Goal: Information Seeking & Learning: Learn about a topic

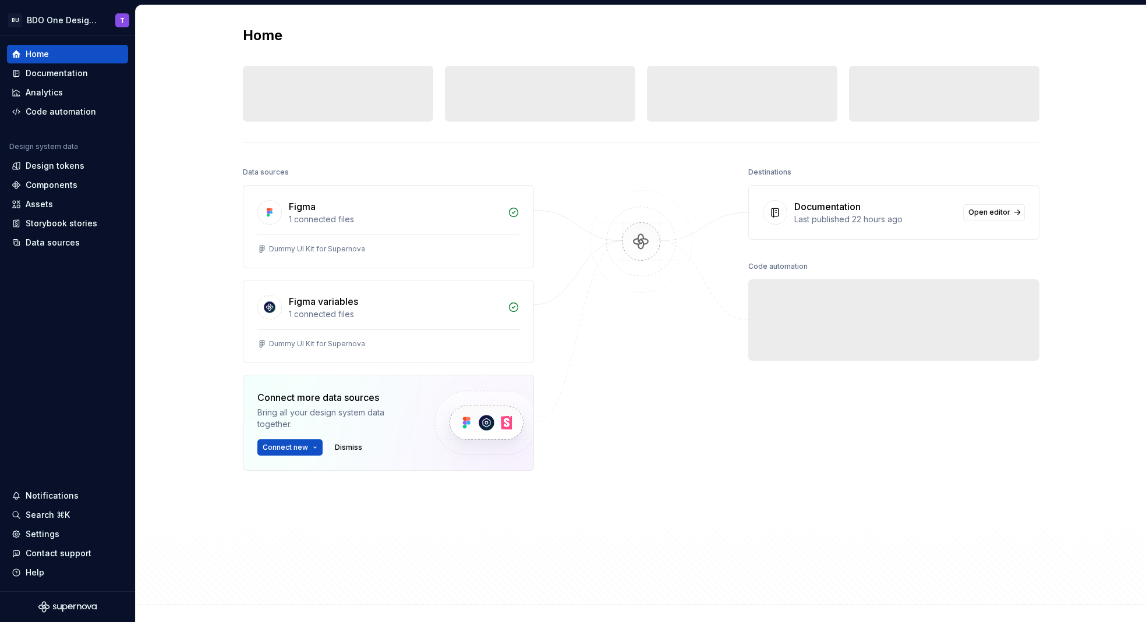
click at [723, 534] on div "Data sources Figma 1 connected files Dummy UI Kit for Supernova Figma variables…" at bounding box center [641, 374] width 796 height 420
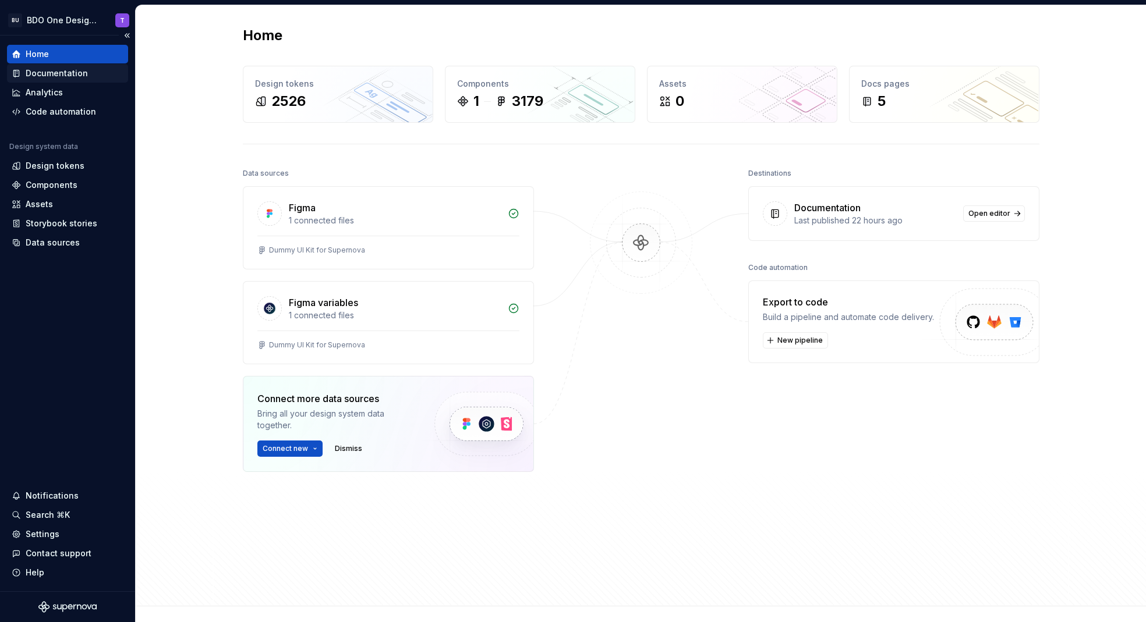
click at [44, 73] on div "Documentation" at bounding box center [57, 74] width 62 height 12
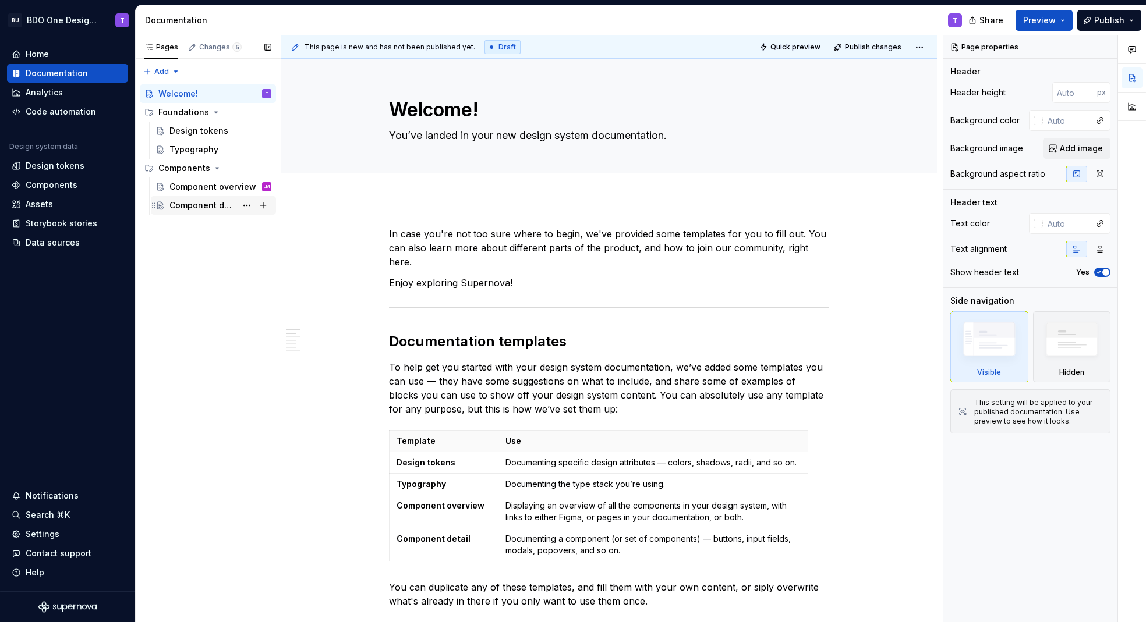
click at [209, 207] on div "Component detail" at bounding box center [202, 206] width 67 height 12
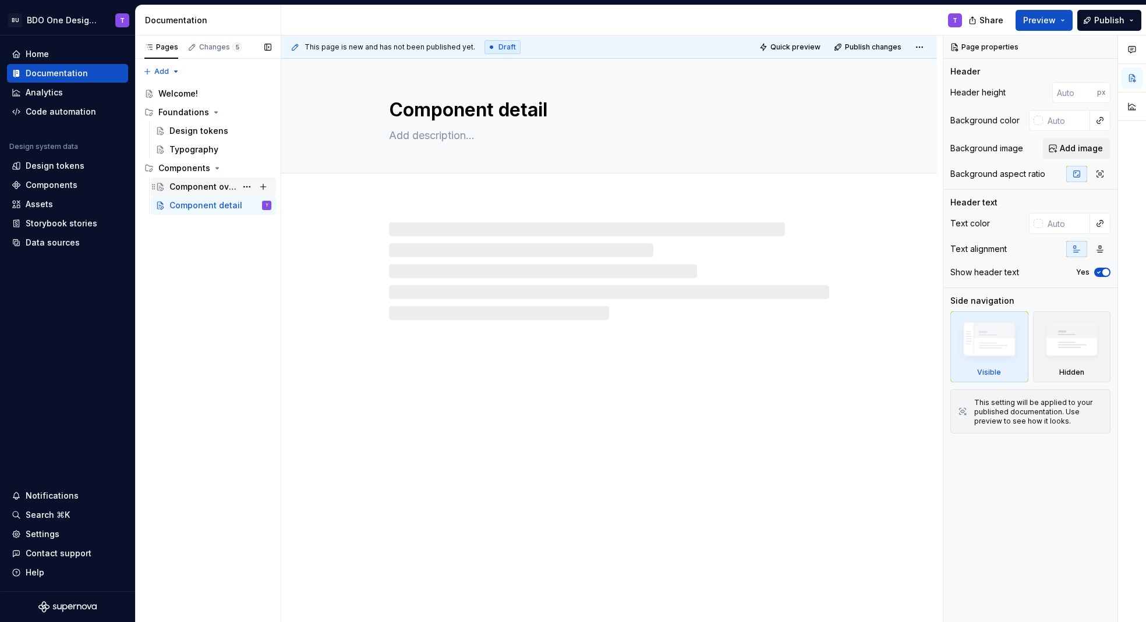
click at [200, 191] on div "Component overview" at bounding box center [202, 187] width 67 height 12
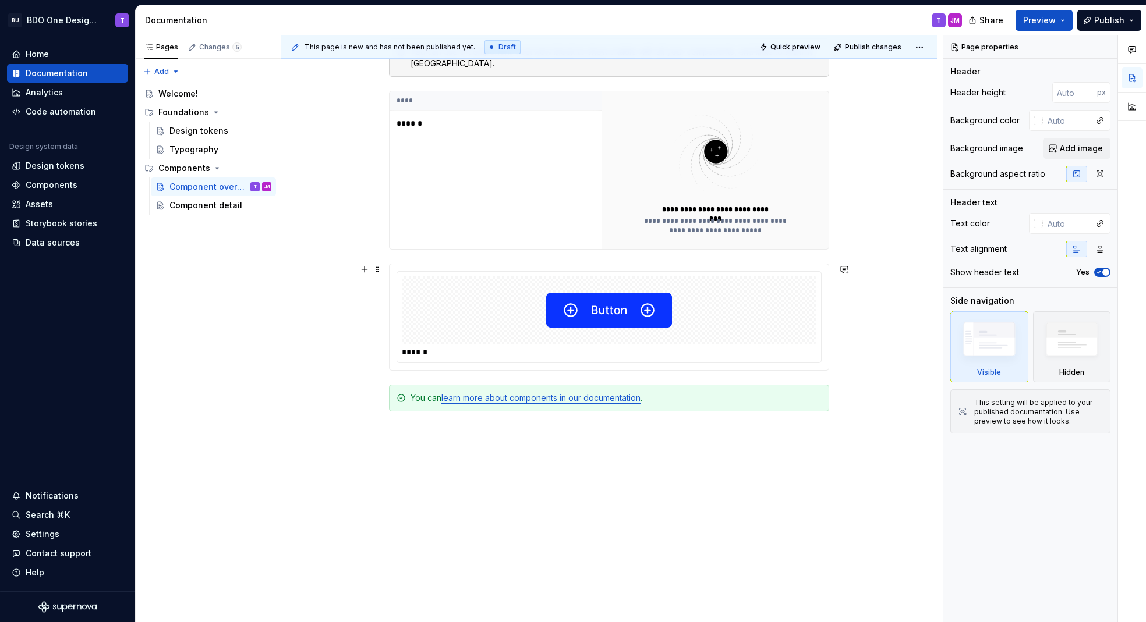
scroll to position [291, 0]
click at [644, 309] on img at bounding box center [609, 309] width 126 height 58
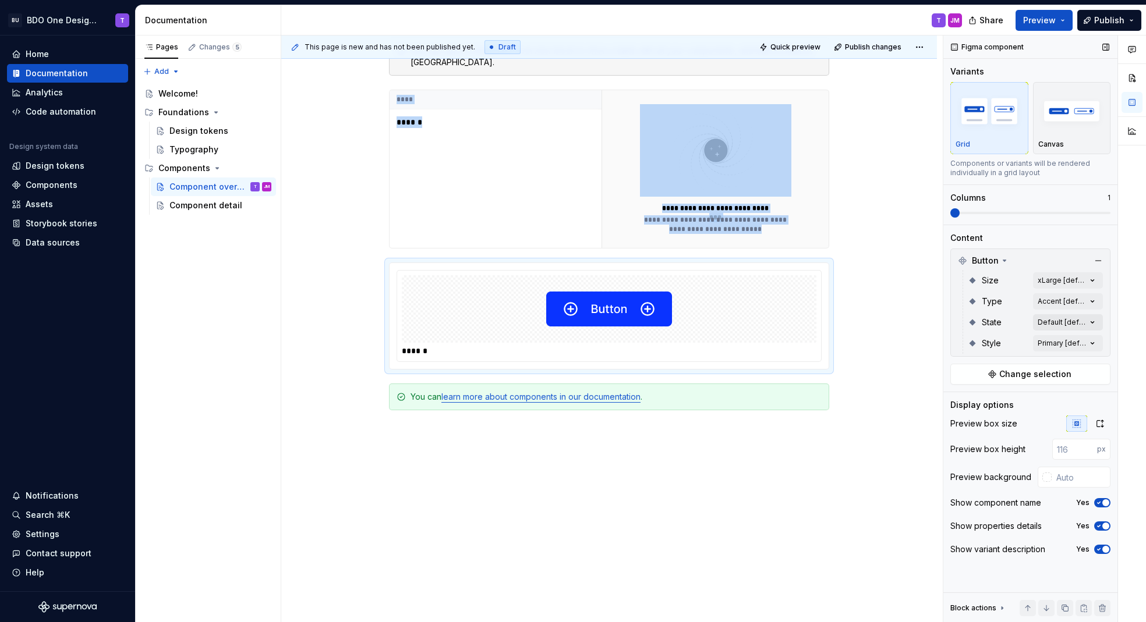
click at [1087, 321] on div "Comments Open comments No comments yet Select ‘Comment’ from the block context …" at bounding box center [1044, 329] width 203 height 587
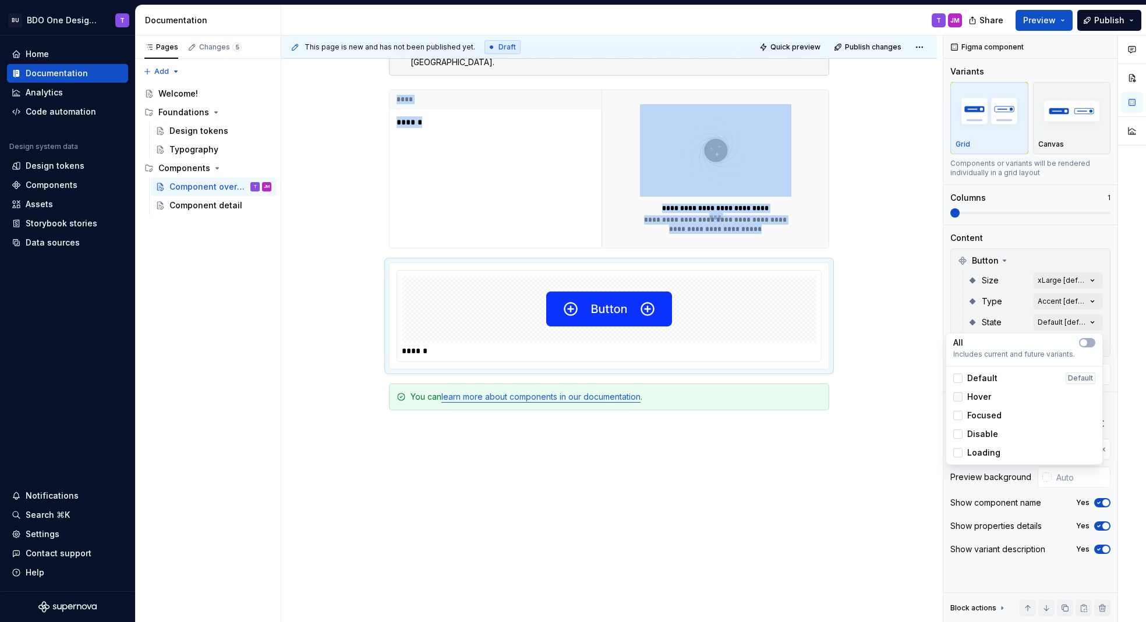
click at [955, 396] on div at bounding box center [957, 396] width 9 height 9
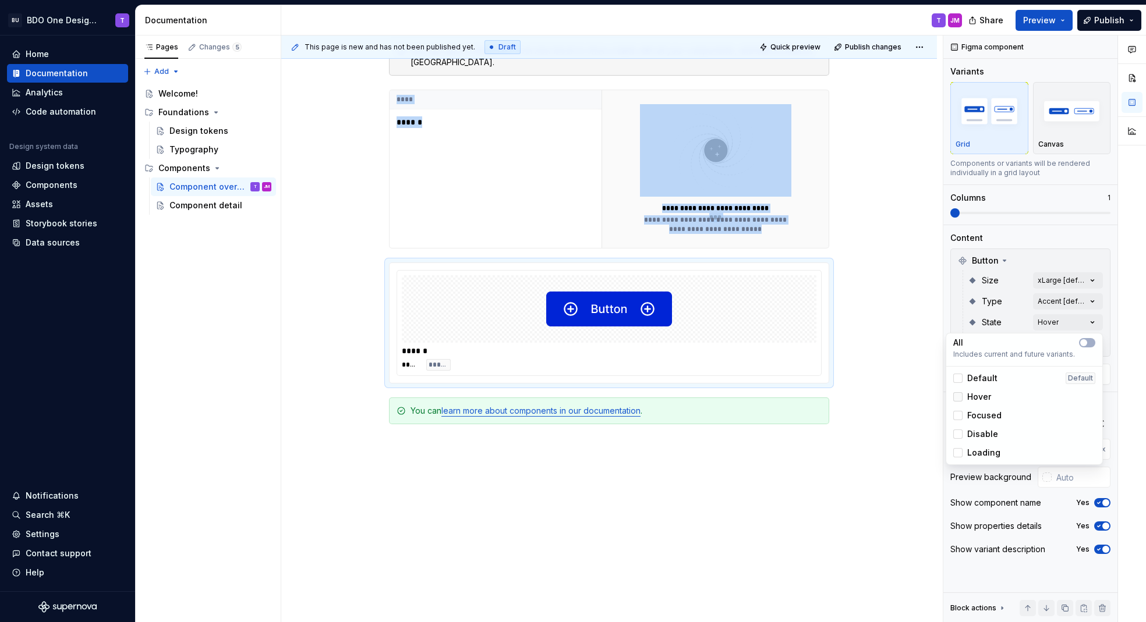
click at [958, 397] on icon at bounding box center [958, 397] width 0 height 0
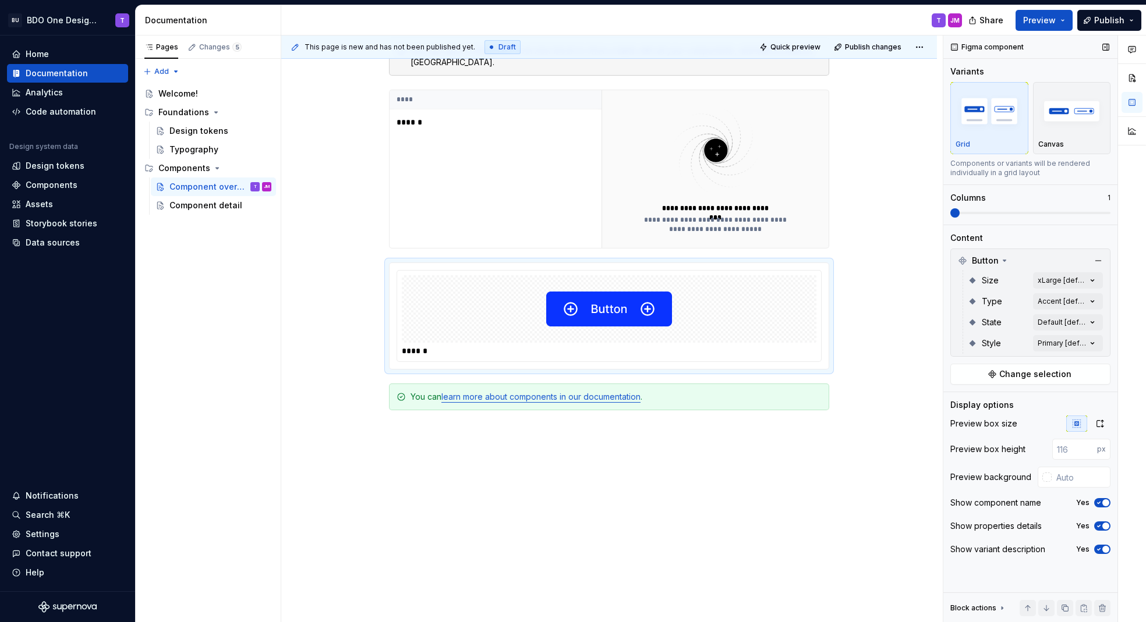
drag, startPoint x: 953, startPoint y: 210, endPoint x: 1015, endPoint y: 214, distance: 61.8
click at [1015, 214] on div "Comments Open comments No comments yet Select ‘Comment’ from the block context …" at bounding box center [1044, 329] width 203 height 587
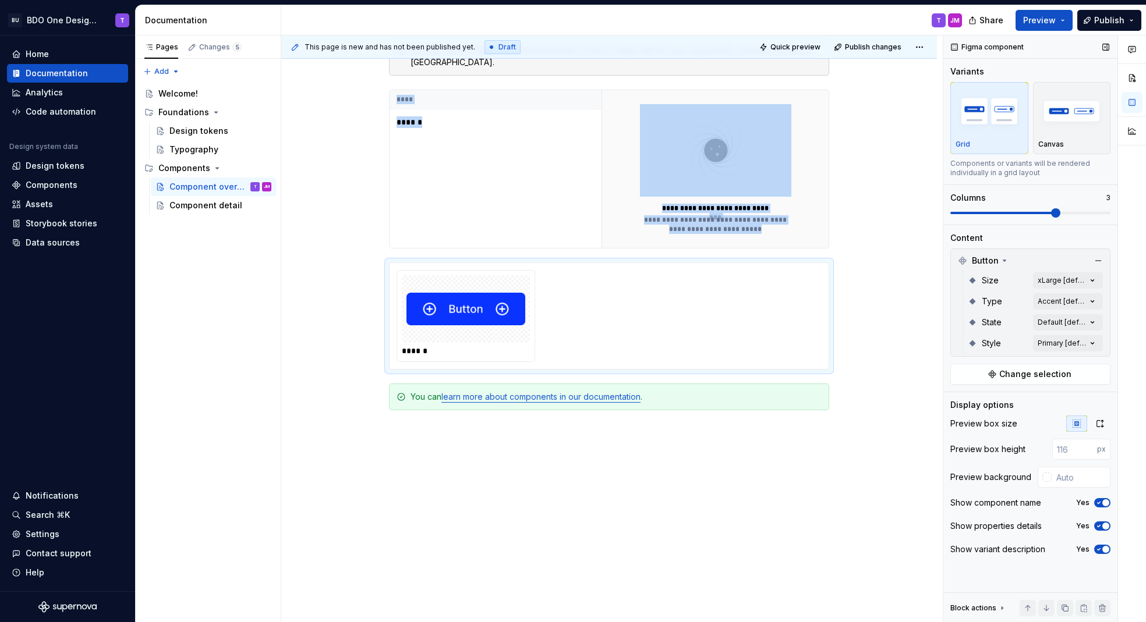
click at [1051, 213] on span at bounding box center [1055, 212] width 9 height 9
click at [1066, 302] on div "Comments Open comments No comments yet Select ‘Comment’ from the block context …" at bounding box center [1044, 329] width 203 height 587
click at [1085, 317] on button "button" at bounding box center [1087, 321] width 16 height 9
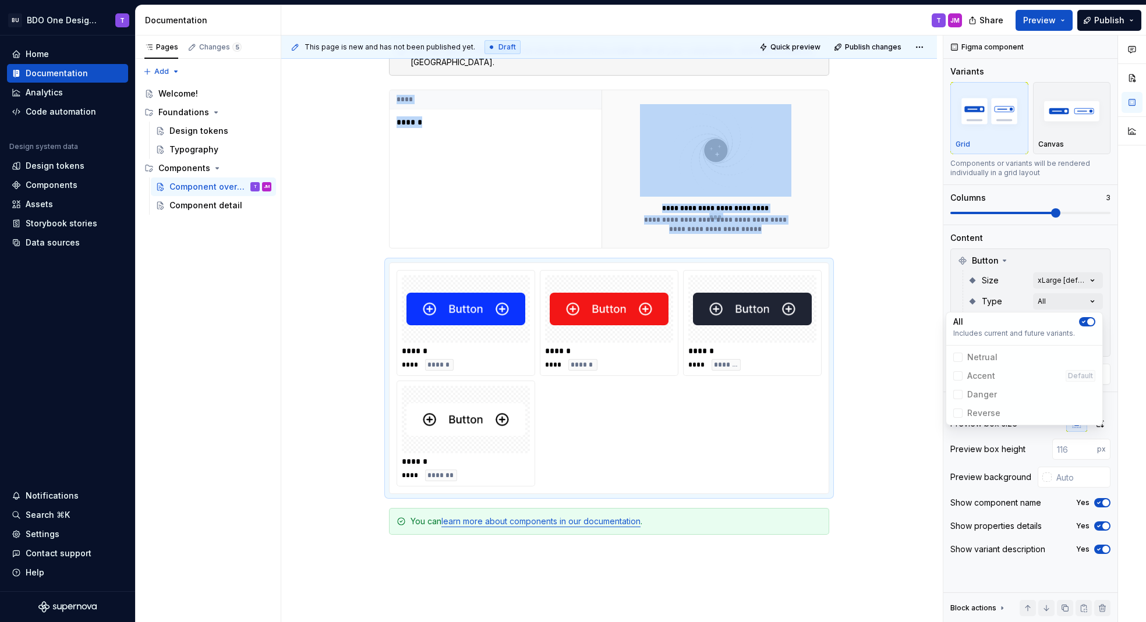
click at [1087, 318] on button "button" at bounding box center [1087, 321] width 16 height 9
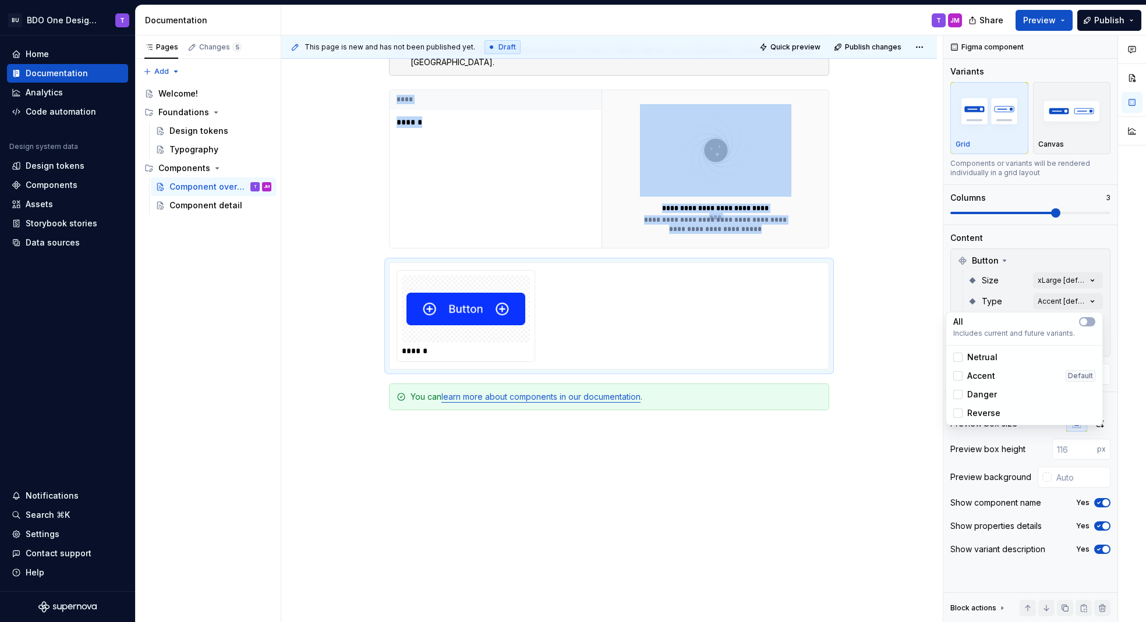
click at [320, 373] on html "BU BDO One Design System T Home Documentation Analytics Code automation Design …" at bounding box center [573, 311] width 1146 height 622
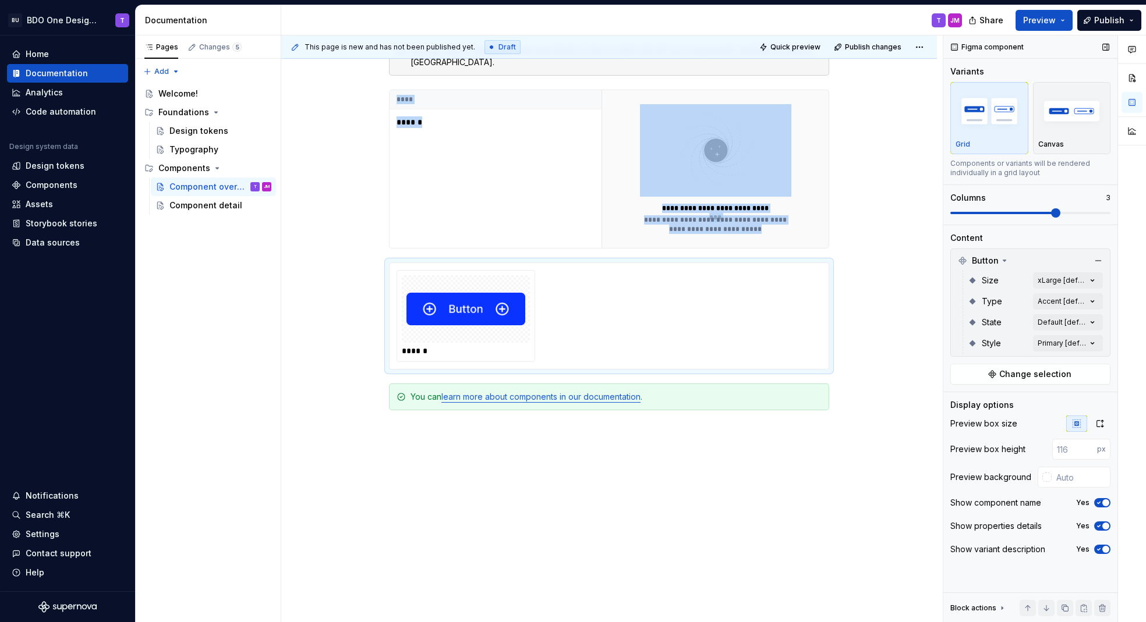
click at [1074, 271] on div "Size xLarge [default]" at bounding box center [1034, 280] width 135 height 21
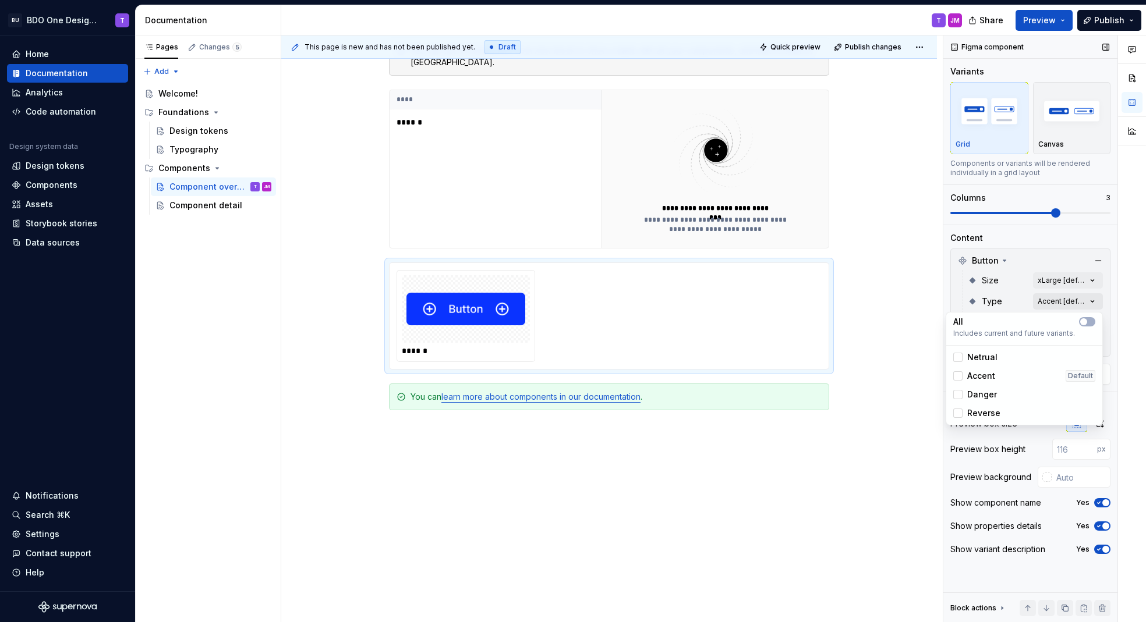
click at [1071, 299] on div "Comments Open comments No comments yet Select ‘Comment’ from the block context …" at bounding box center [1044, 329] width 203 height 587
click at [960, 378] on div at bounding box center [957, 375] width 9 height 9
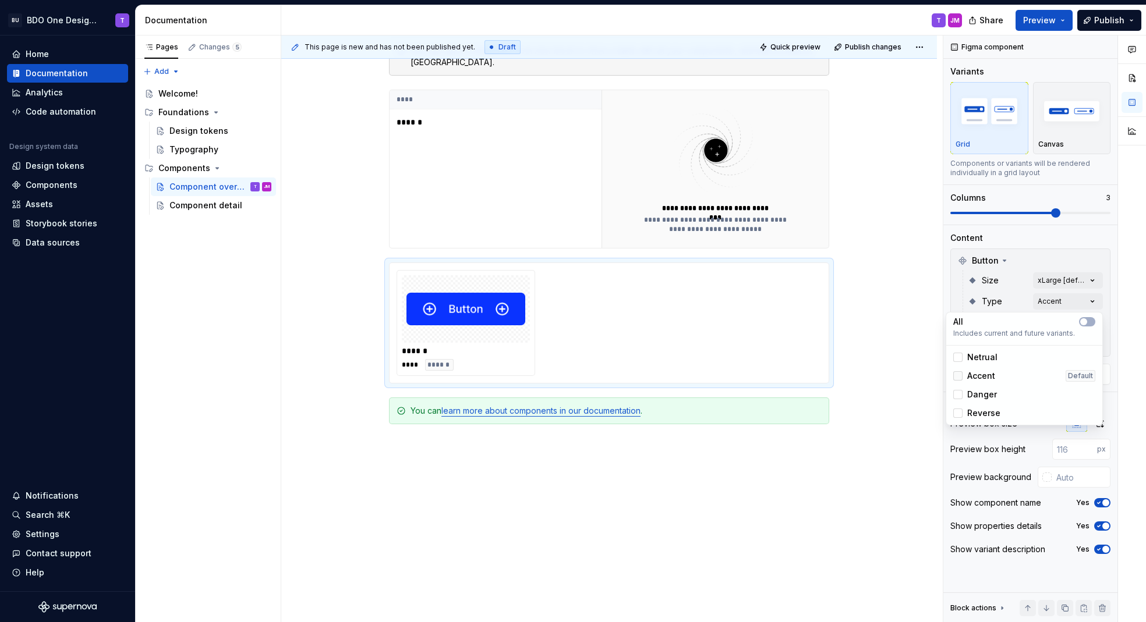
click at [958, 376] on icon at bounding box center [958, 376] width 0 height 0
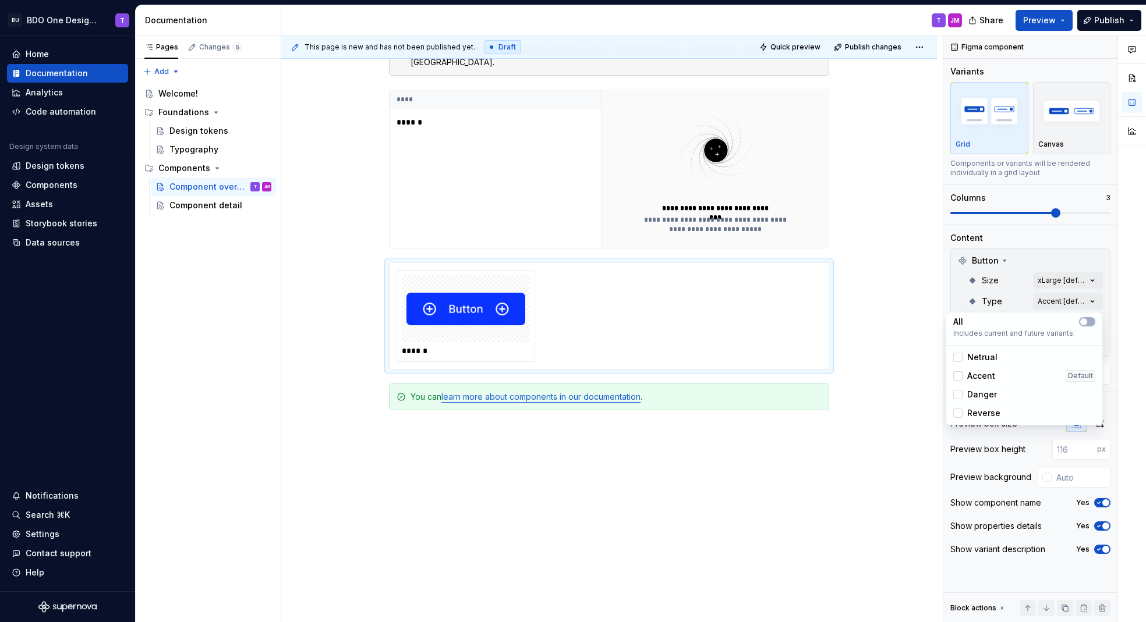
click at [1049, 253] on div "Comments Open comments No comments yet Select ‘Comment’ from the block context …" at bounding box center [1044, 329] width 203 height 587
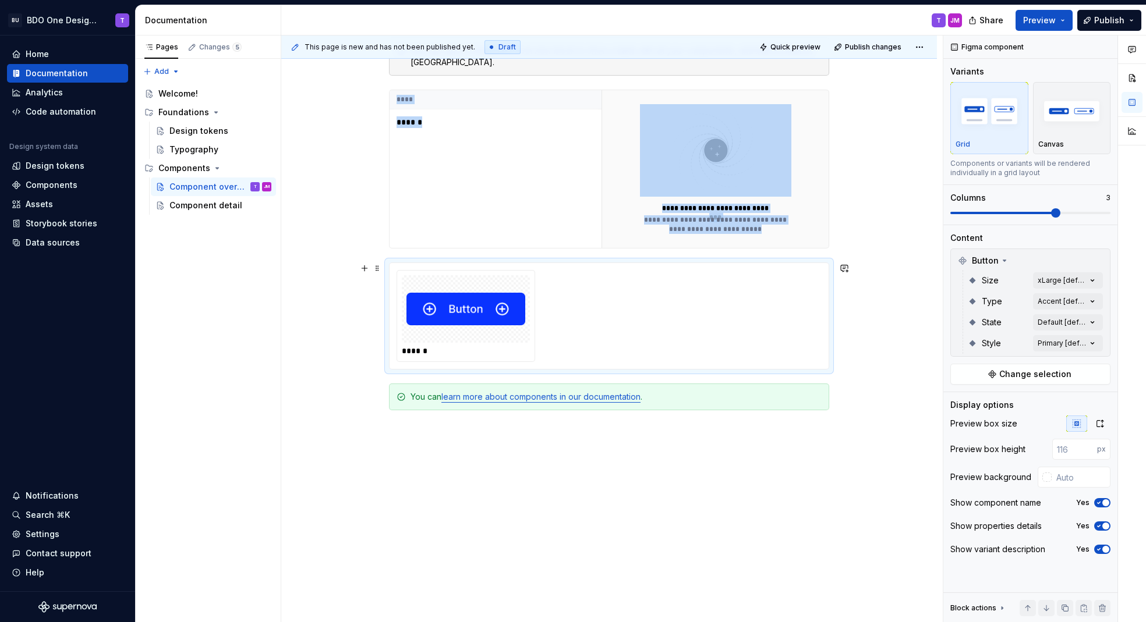
click at [499, 324] on img at bounding box center [465, 309] width 119 height 58
click at [1060, 213] on span at bounding box center [1055, 212] width 9 height 9
click at [302, 364] on div "**********" at bounding box center [608, 284] width 655 height 752
click at [448, 306] on img at bounding box center [465, 309] width 119 height 58
click at [845, 268] on button "button" at bounding box center [844, 268] width 16 height 16
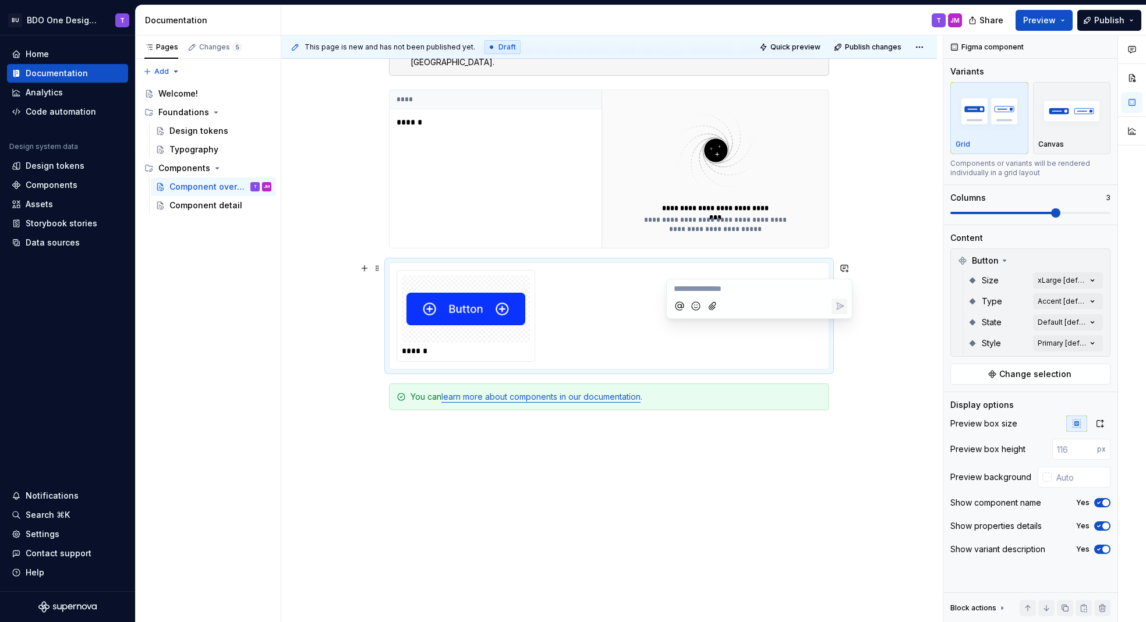
click at [314, 371] on div "**********" at bounding box center [608, 284] width 655 height 752
click at [180, 205] on div "Component detail" at bounding box center [202, 206] width 67 height 12
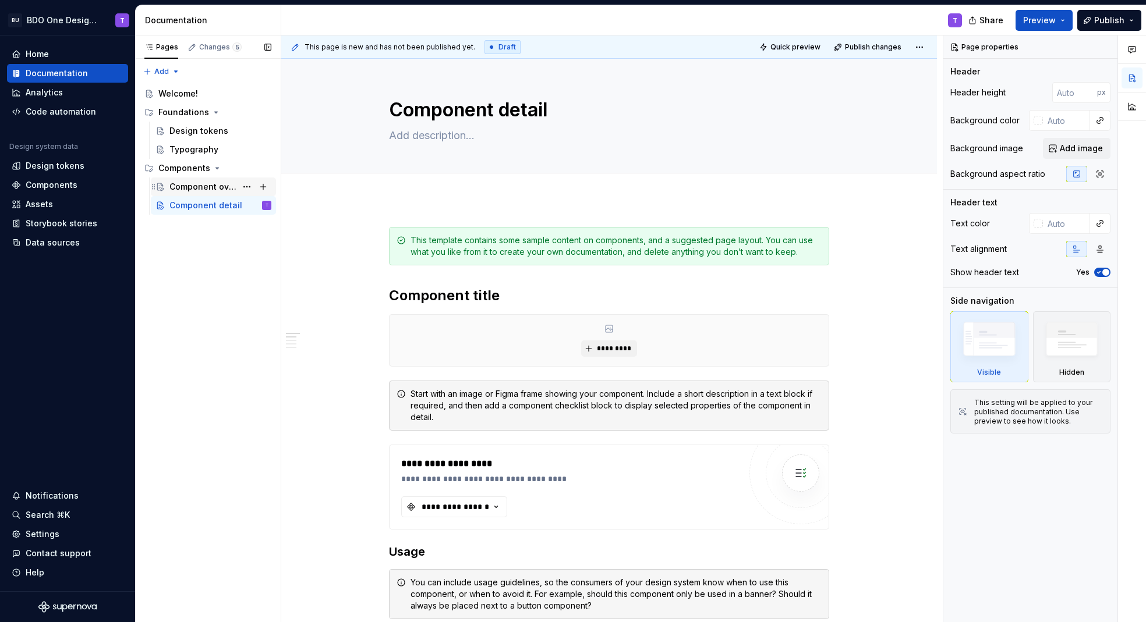
click at [214, 189] on div "Component overview" at bounding box center [202, 187] width 67 height 12
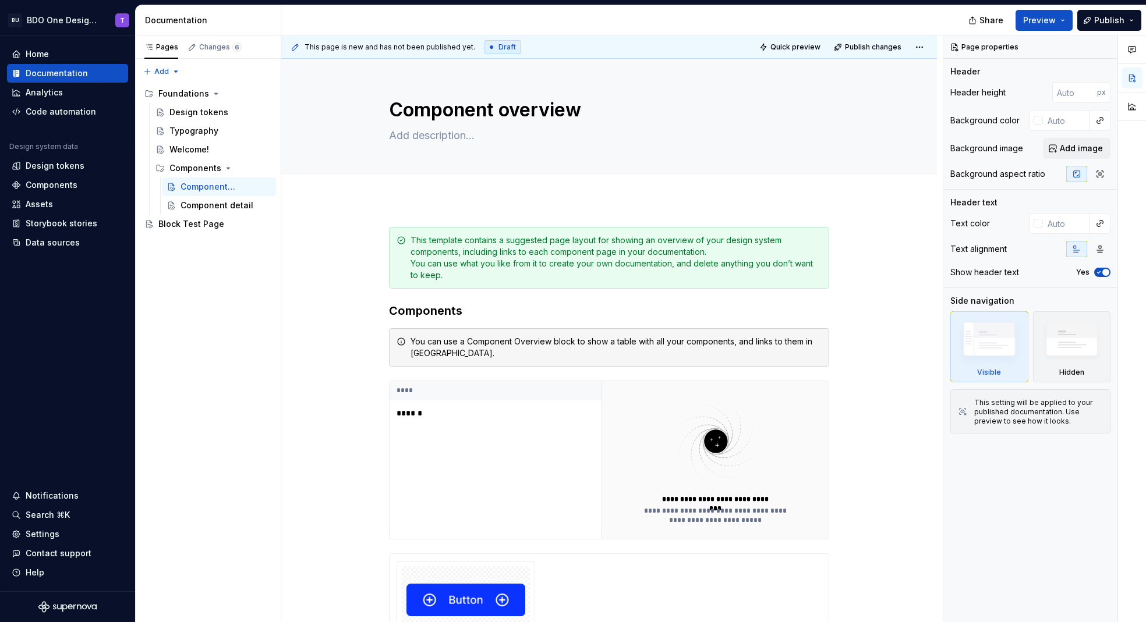
type textarea "*"
